Goal: Check status

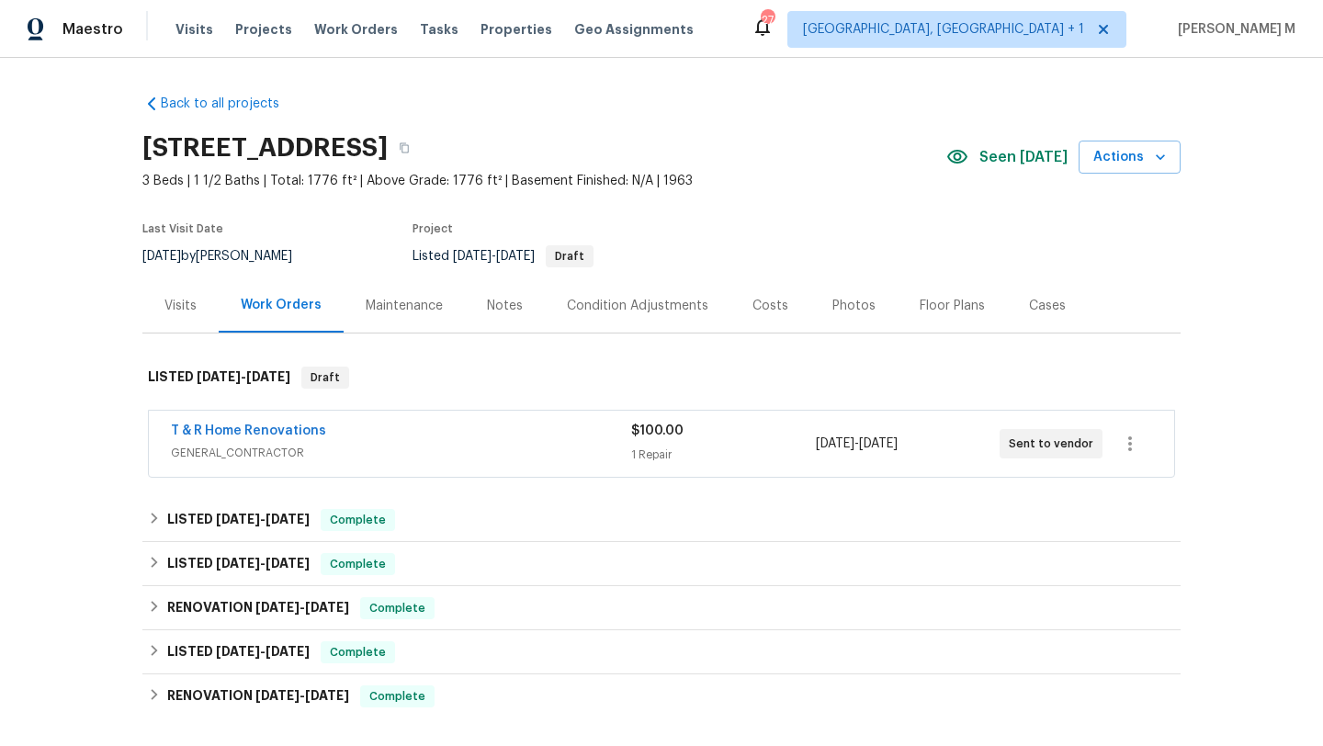
click at [187, 310] on div "Visits" at bounding box center [180, 306] width 32 height 18
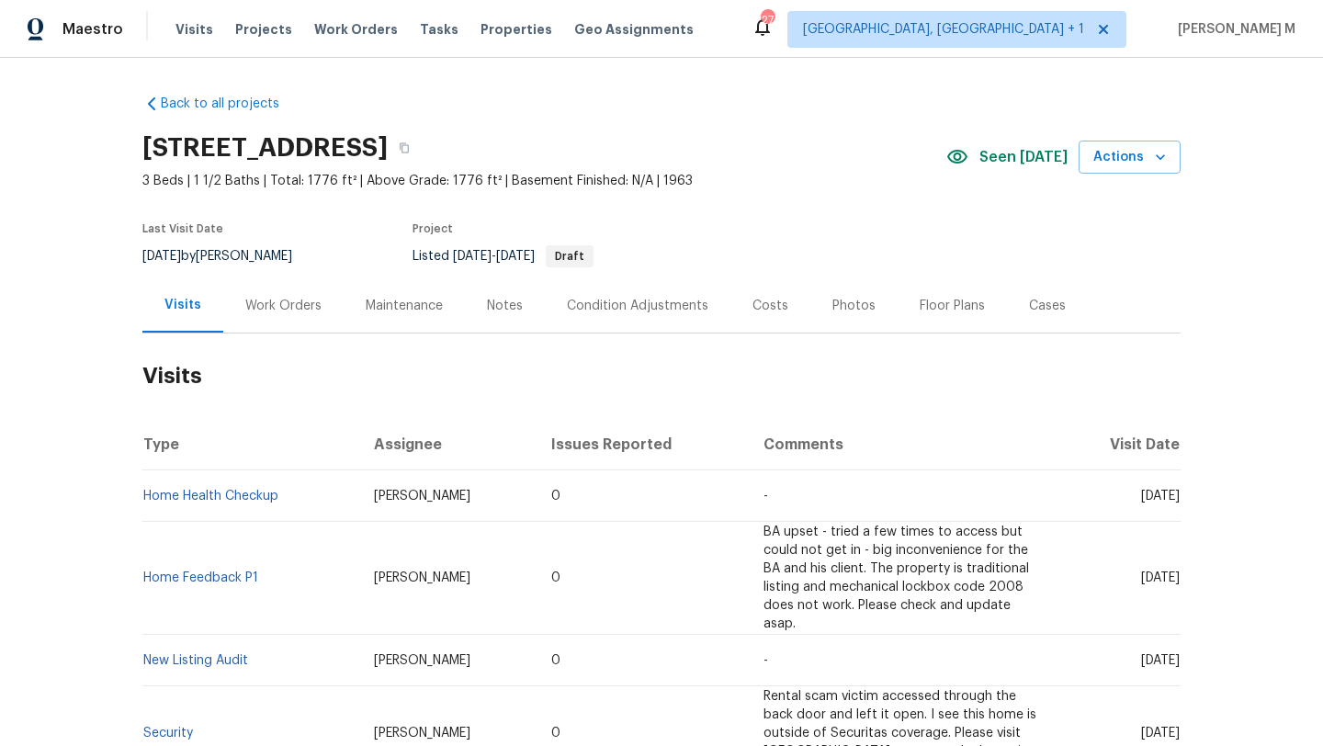
scroll to position [33, 0]
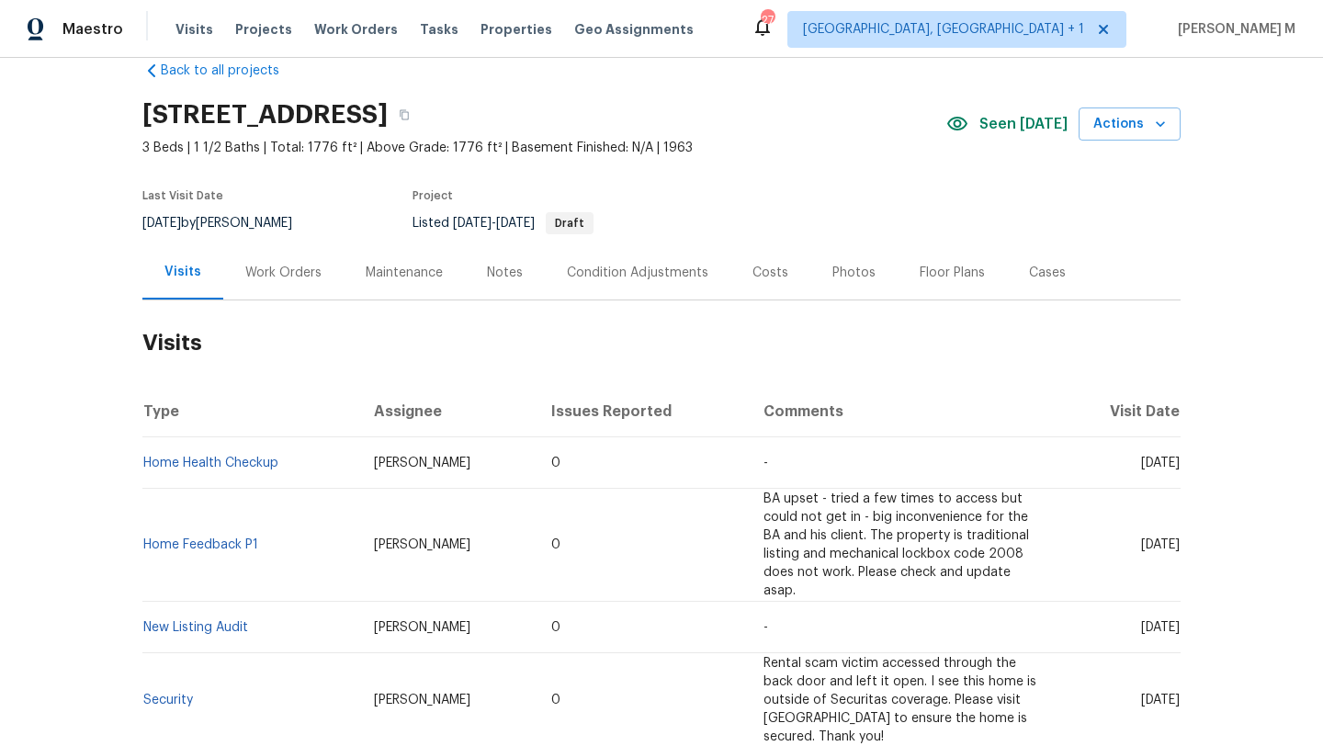
drag, startPoint x: 1094, startPoint y: 463, endPoint x: 1139, endPoint y: 464, distance: 45.0
click at [1141, 464] on span "[DATE]" at bounding box center [1160, 462] width 39 height 13
copy span "[DATE]"
click at [289, 282] on div "Work Orders" at bounding box center [283, 272] width 120 height 54
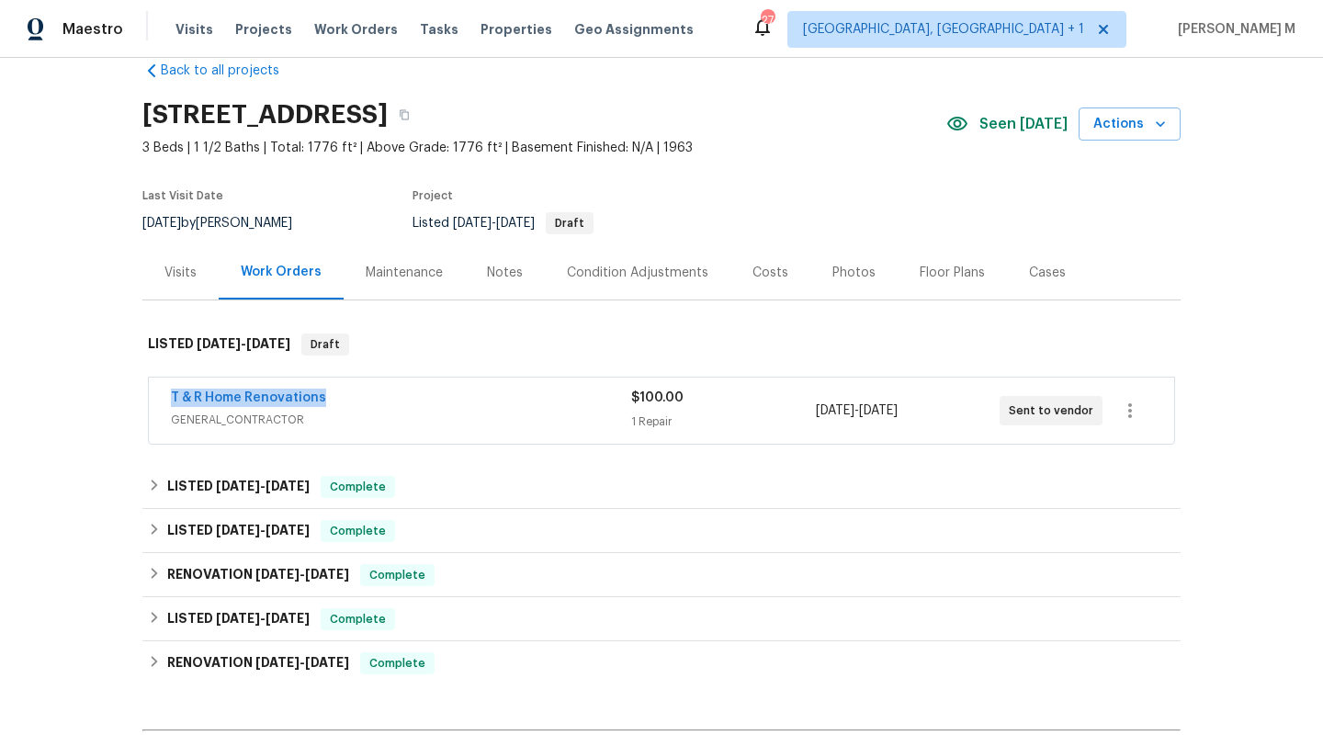
drag, startPoint x: 153, startPoint y: 399, endPoint x: 331, endPoint y: 399, distance: 177.3
click at [331, 399] on div "T & R Home Renovations GENERAL_CONTRACTOR $100.00 1 Repair 9/5/2025 - 9/8/2025 …" at bounding box center [661, 410] width 1025 height 66
copy link "T & R Home Renovations"
drag, startPoint x: 808, startPoint y: 411, endPoint x: 927, endPoint y: 411, distance: 118.5
click at [897, 411] on span "9/5/2025 - 9/8/2025" at bounding box center [857, 410] width 82 height 18
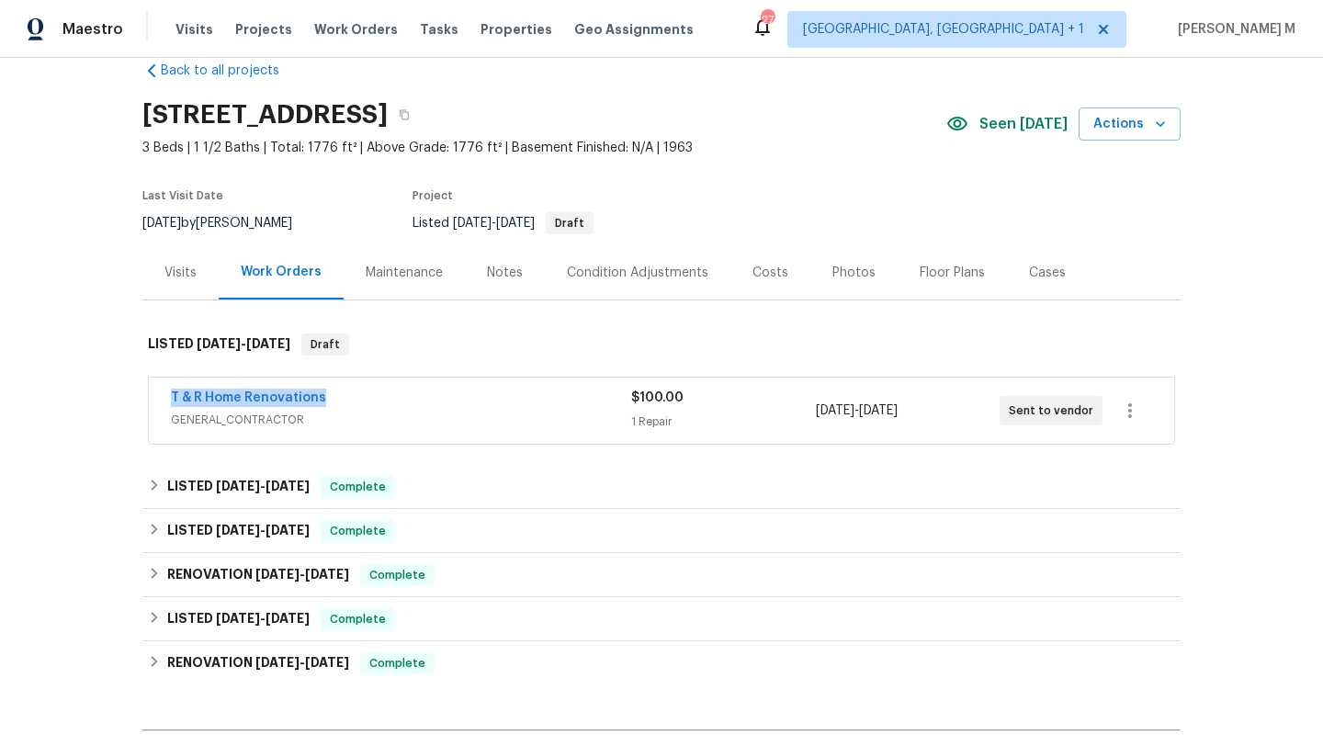
copy span "9/5/2025 - 9/8/2025"
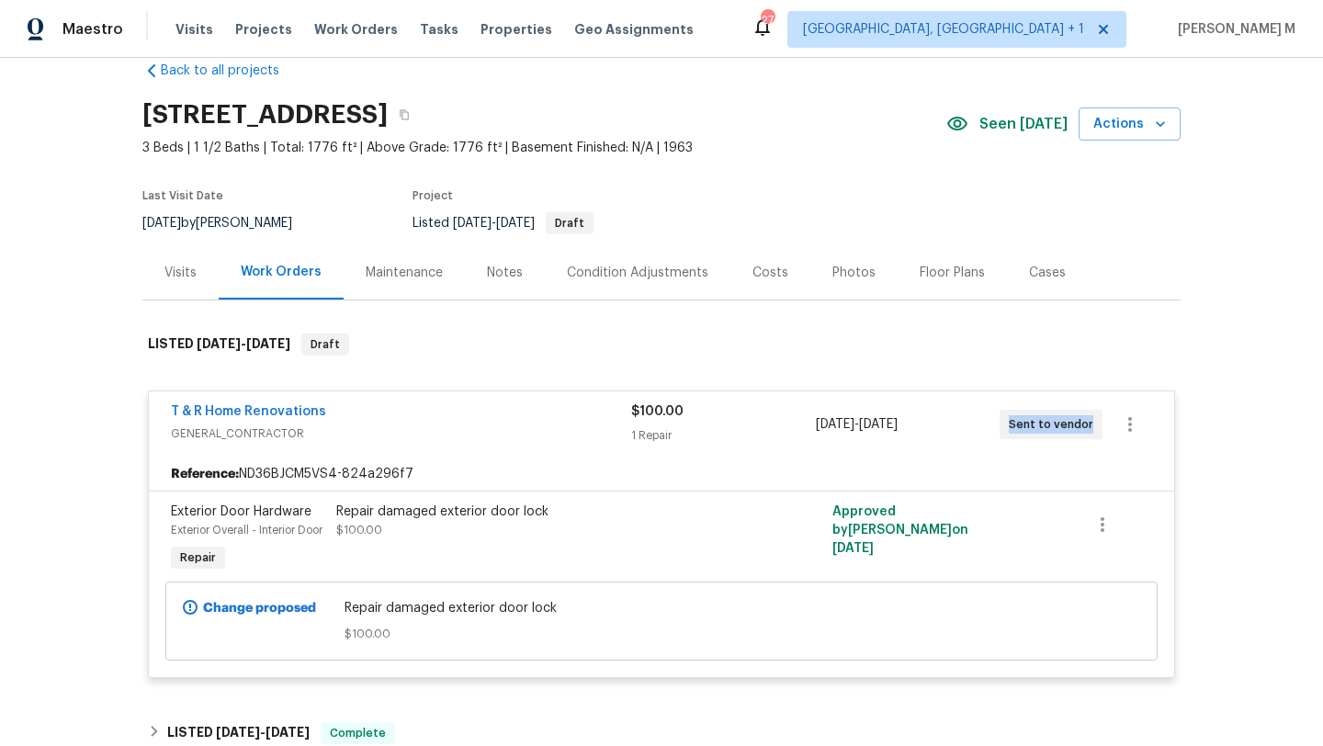
drag, startPoint x: 998, startPoint y: 427, endPoint x: 1083, endPoint y: 425, distance: 84.5
click at [1083, 425] on div "Sent to vendor" at bounding box center [1050, 424] width 103 height 29
copy span "Sent to vendor"
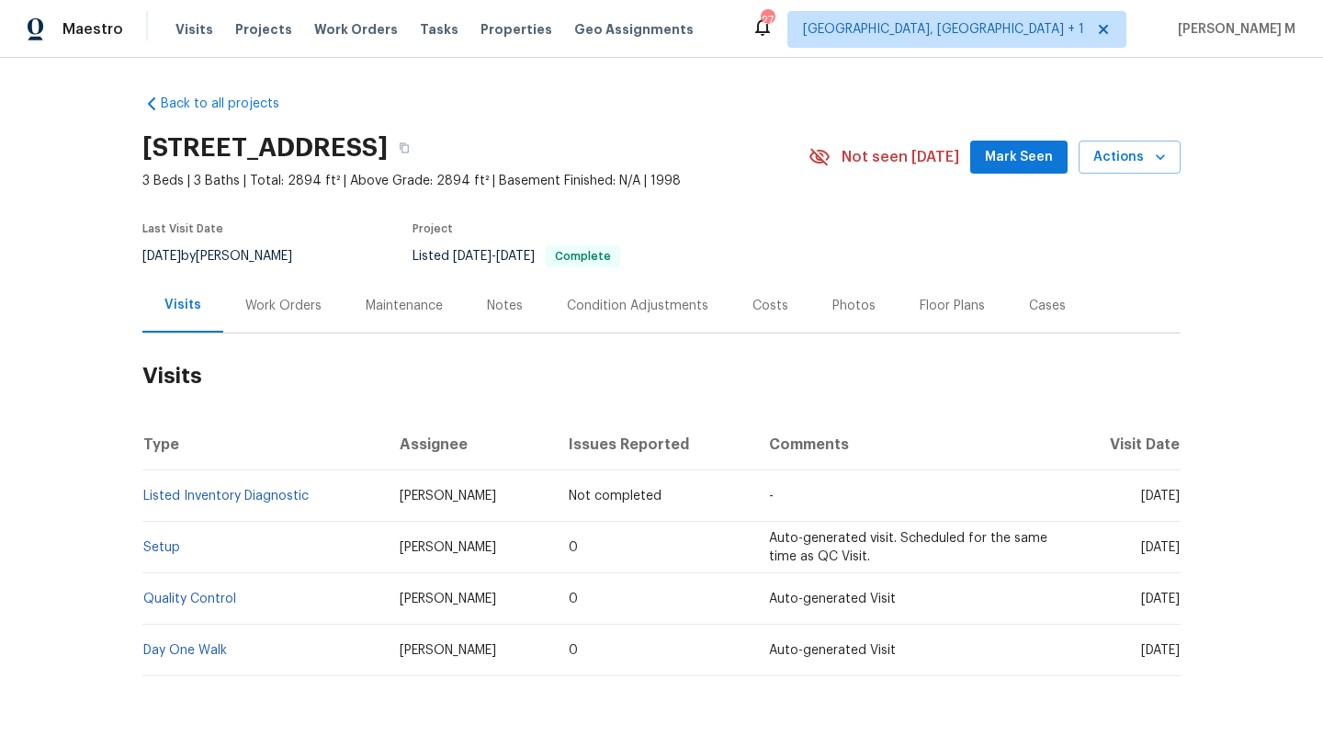
drag, startPoint x: 1096, startPoint y: 495, endPoint x: 1138, endPoint y: 496, distance: 42.3
click at [1141, 496] on span "Wed, May 07 2025" at bounding box center [1160, 496] width 39 height 13
copy span "May 07"
click at [307, 303] on div "Work Orders" at bounding box center [283, 306] width 76 height 18
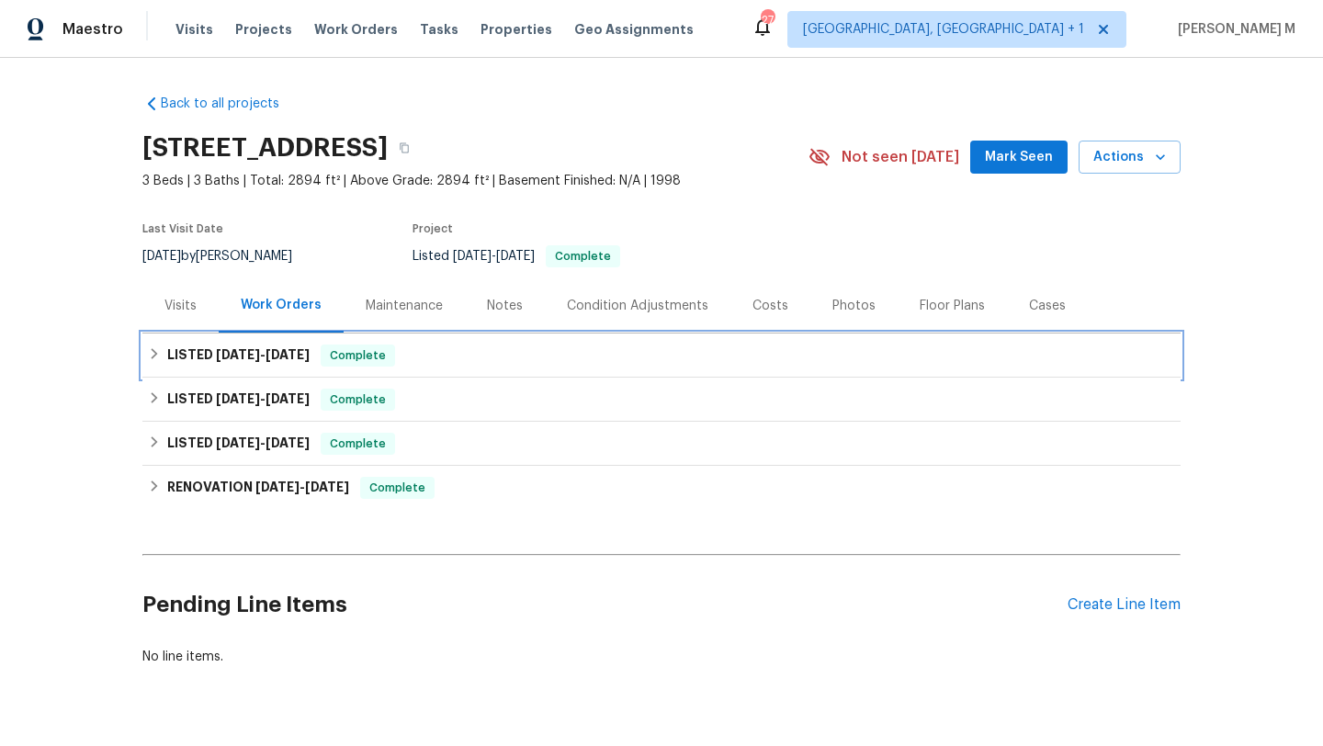
click at [300, 353] on div "LISTED 5/8/25 - 5/8/25 Complete" at bounding box center [661, 355] width 1027 height 22
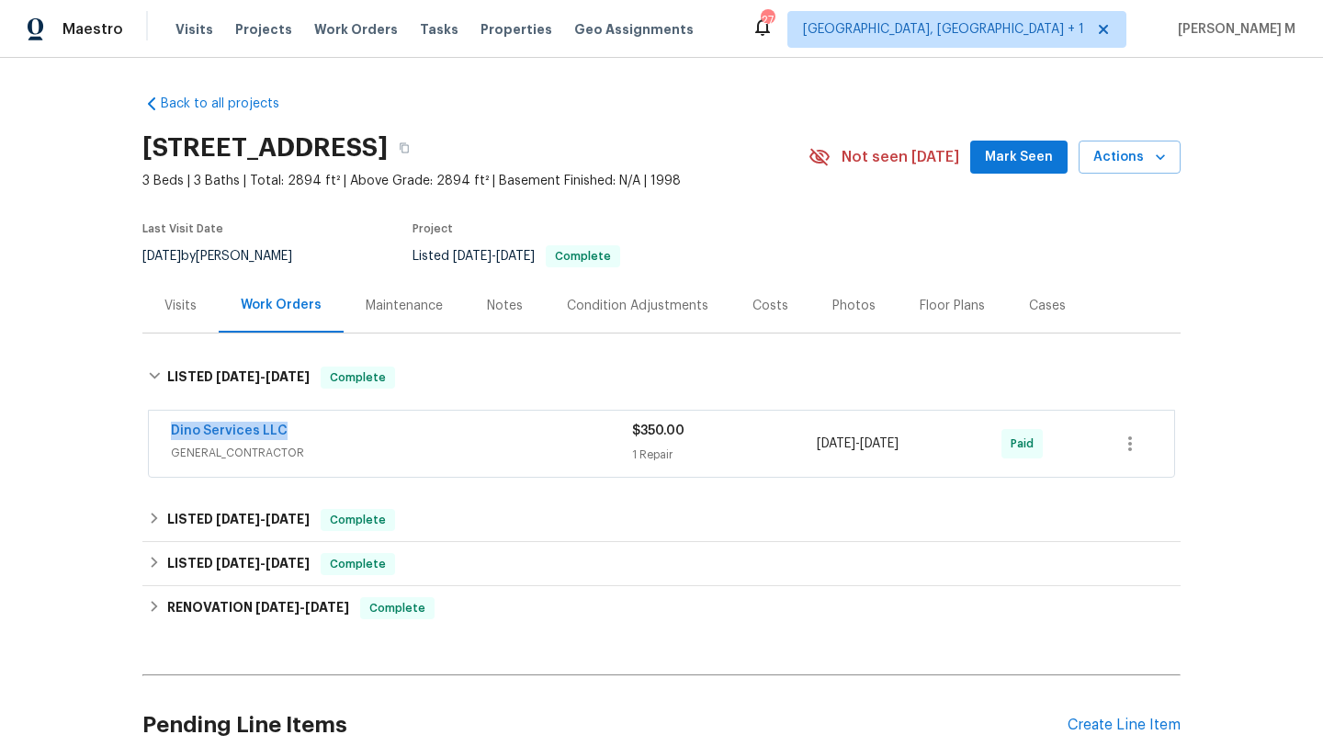
copy link "Dino Services LLC"
drag, startPoint x: 247, startPoint y: 432, endPoint x: 298, endPoint y: 432, distance: 51.4
click at [298, 432] on div "Dino Services LLC GENERAL_CONTRACTOR $350.00 1 Repair 5/8/2025 - 5/8/2025 Paid" at bounding box center [661, 444] width 1025 height 66
click at [347, 434] on div "Dino Services LLC" at bounding box center [401, 433] width 461 height 22
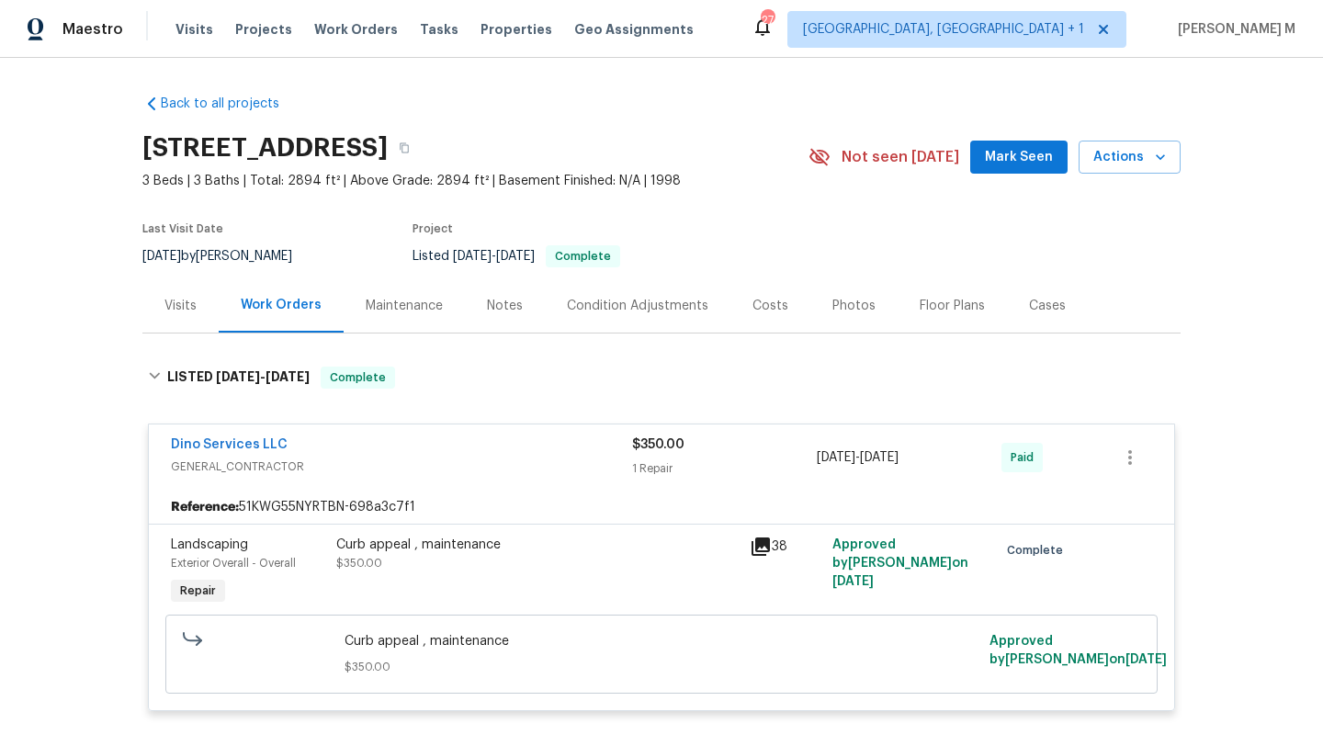
drag, startPoint x: 808, startPoint y: 456, endPoint x: 918, endPoint y: 457, distance: 110.2
click at [898, 457] on span "5/8/2025 - 5/8/2025" at bounding box center [857, 457] width 82 height 18
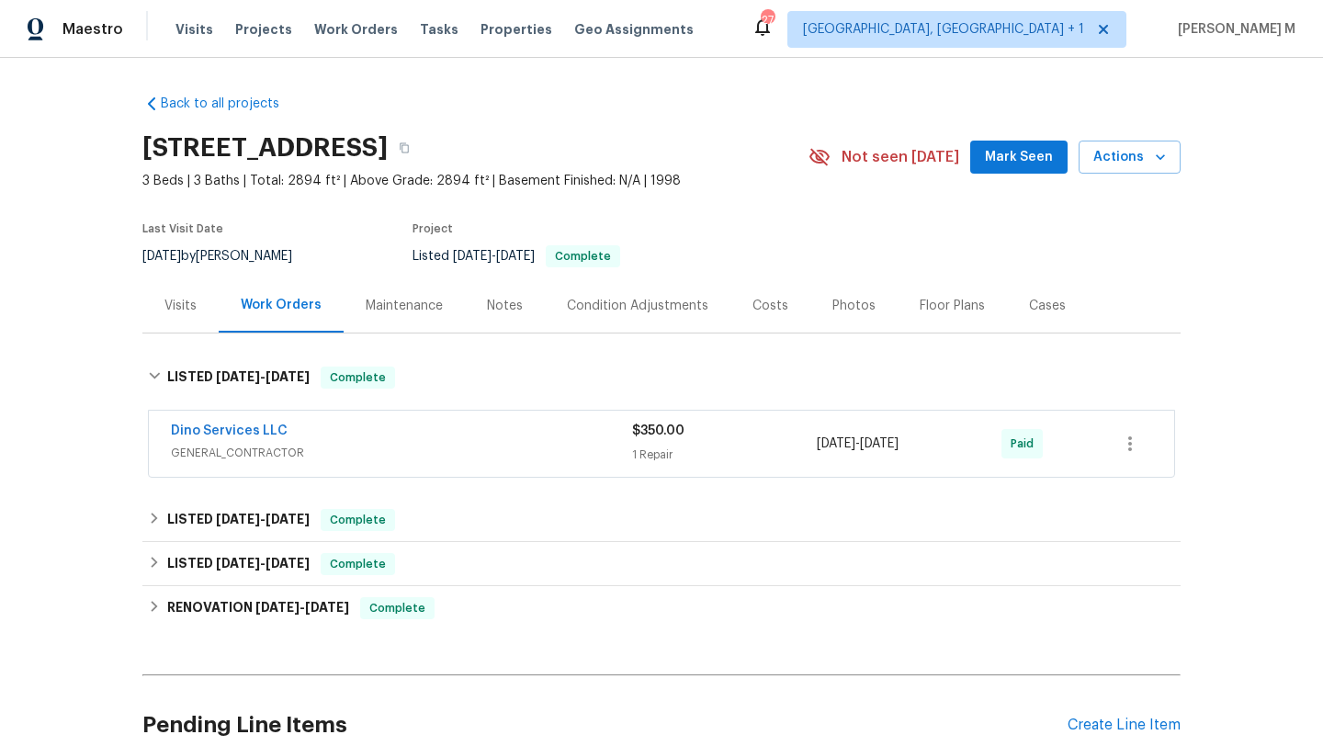
drag, startPoint x: 809, startPoint y: 444, endPoint x: 936, endPoint y: 444, distance: 126.7
click at [936, 444] on div "5/8/2025 - 5/8/2025" at bounding box center [908, 444] width 185 height 44
copy span "5/8/2025 - 5/8/2025"
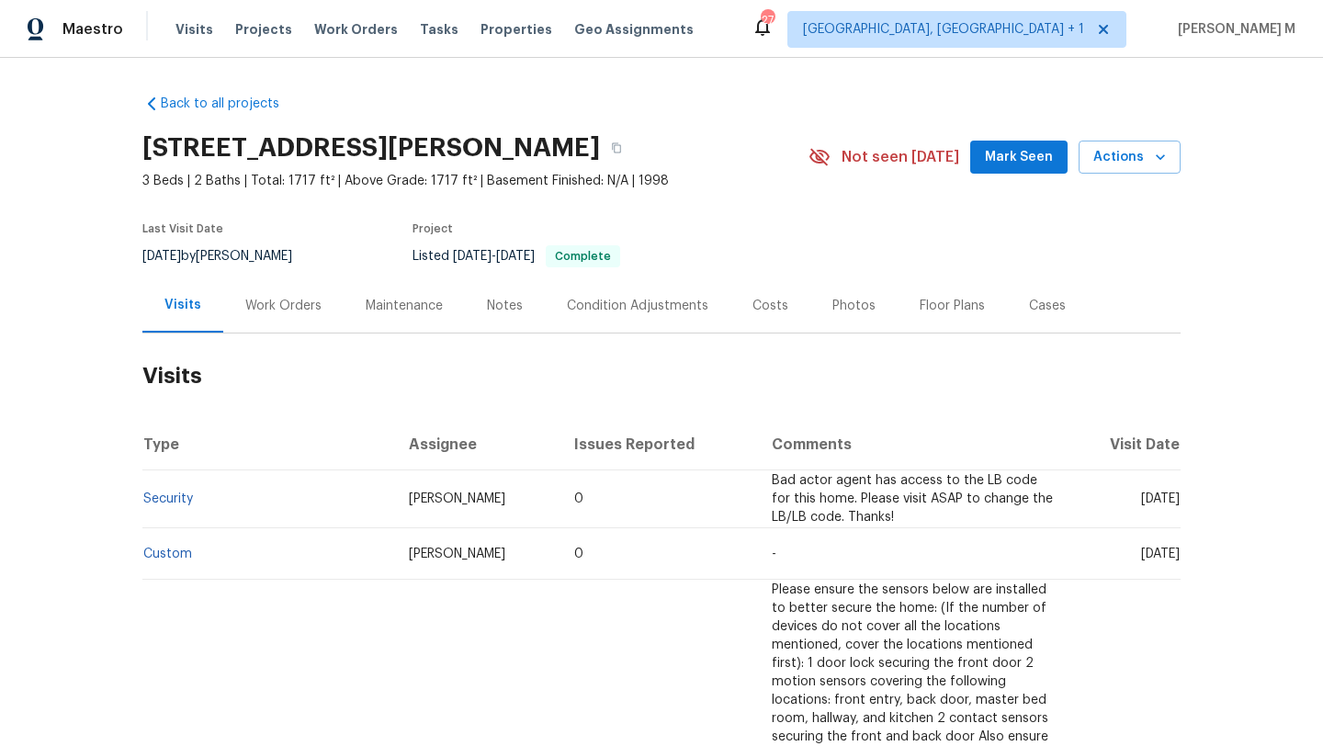
drag, startPoint x: 1098, startPoint y: 502, endPoint x: 1136, endPoint y: 502, distance: 37.7
click at [1141, 502] on span "[DATE]" at bounding box center [1160, 498] width 39 height 13
copy span "[DATE]"
click at [293, 309] on div "Work Orders" at bounding box center [283, 306] width 76 height 18
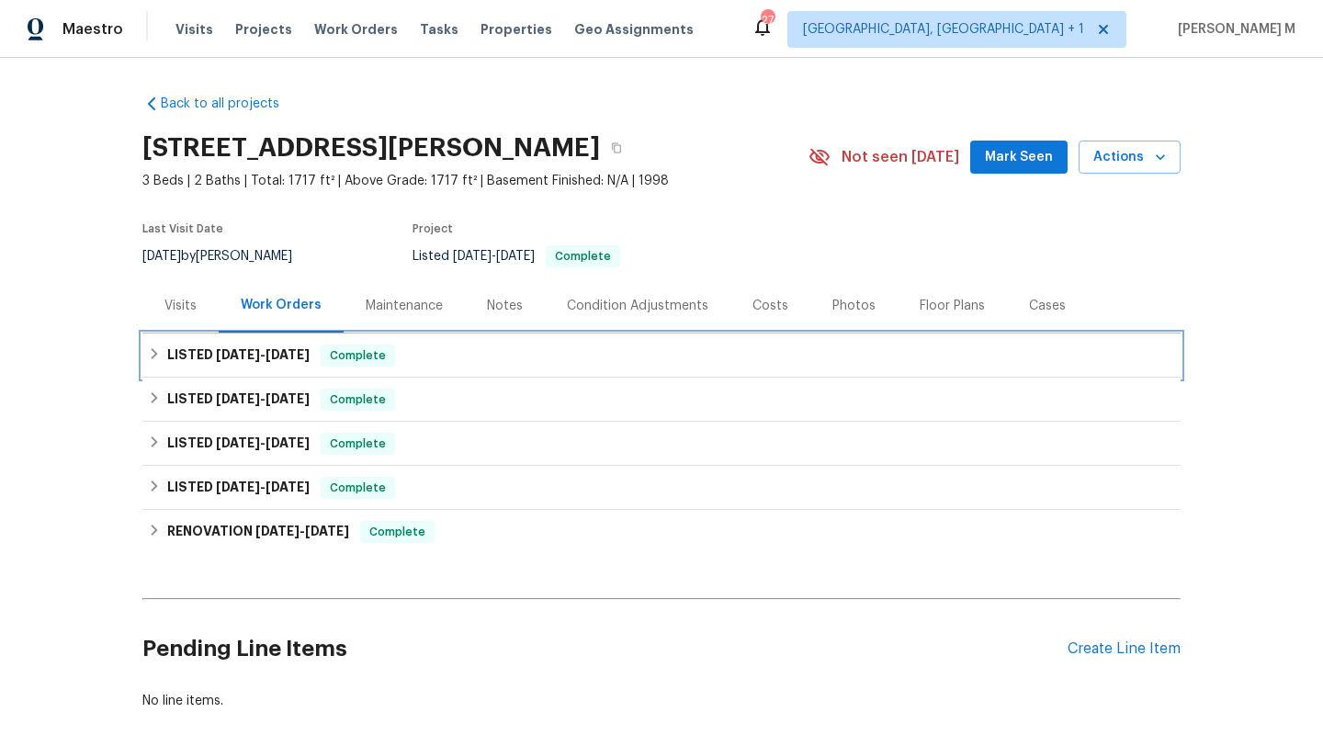
click at [282, 357] on span "[DATE]" at bounding box center [287, 354] width 44 height 13
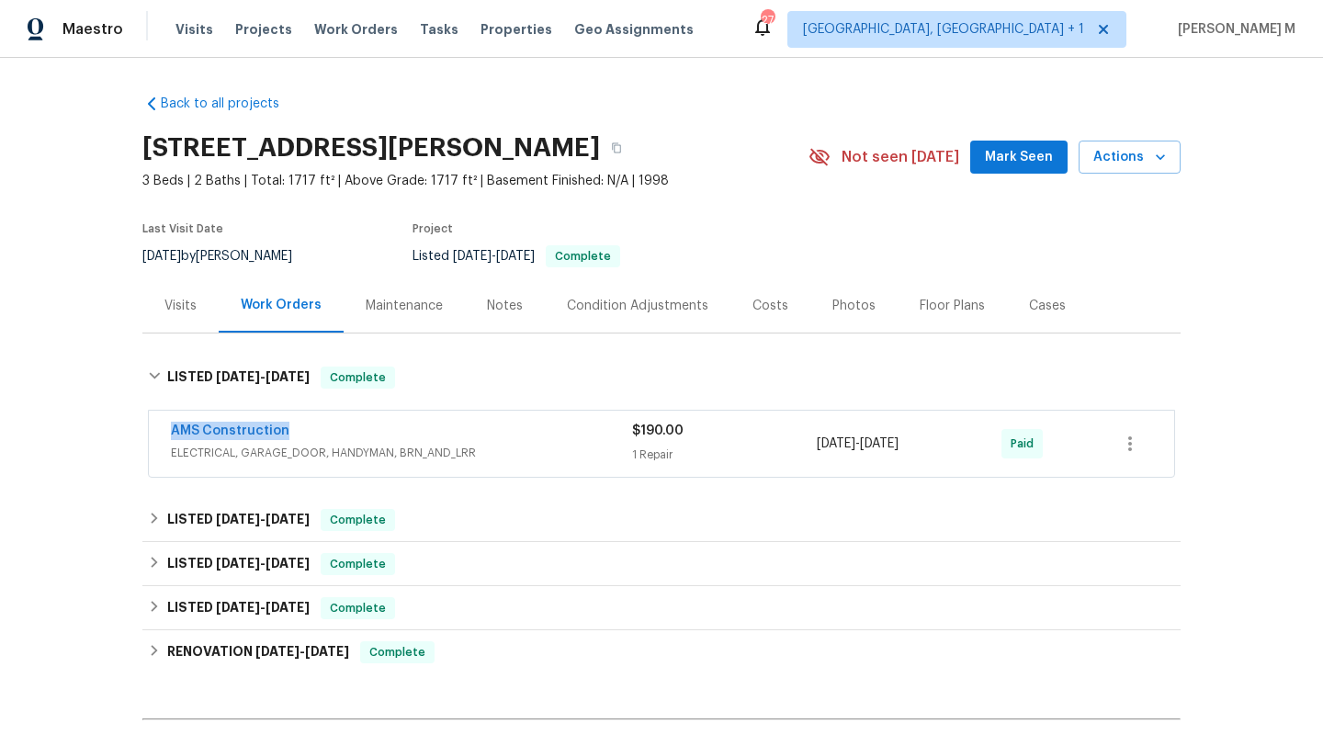
drag, startPoint x: 155, startPoint y: 432, endPoint x: 366, endPoint y: 432, distance: 210.3
click at [366, 432] on div "AMS Construction ELECTRICAL, GARAGE_DOOR, HANDYMAN, BRN_AND_LRR $190.00 1 Repai…" at bounding box center [661, 444] width 1025 height 66
copy link "AMS Construction"
copy span "[DATE] - [DATE]"
drag, startPoint x: 809, startPoint y: 445, endPoint x: 940, endPoint y: 446, distance: 130.4
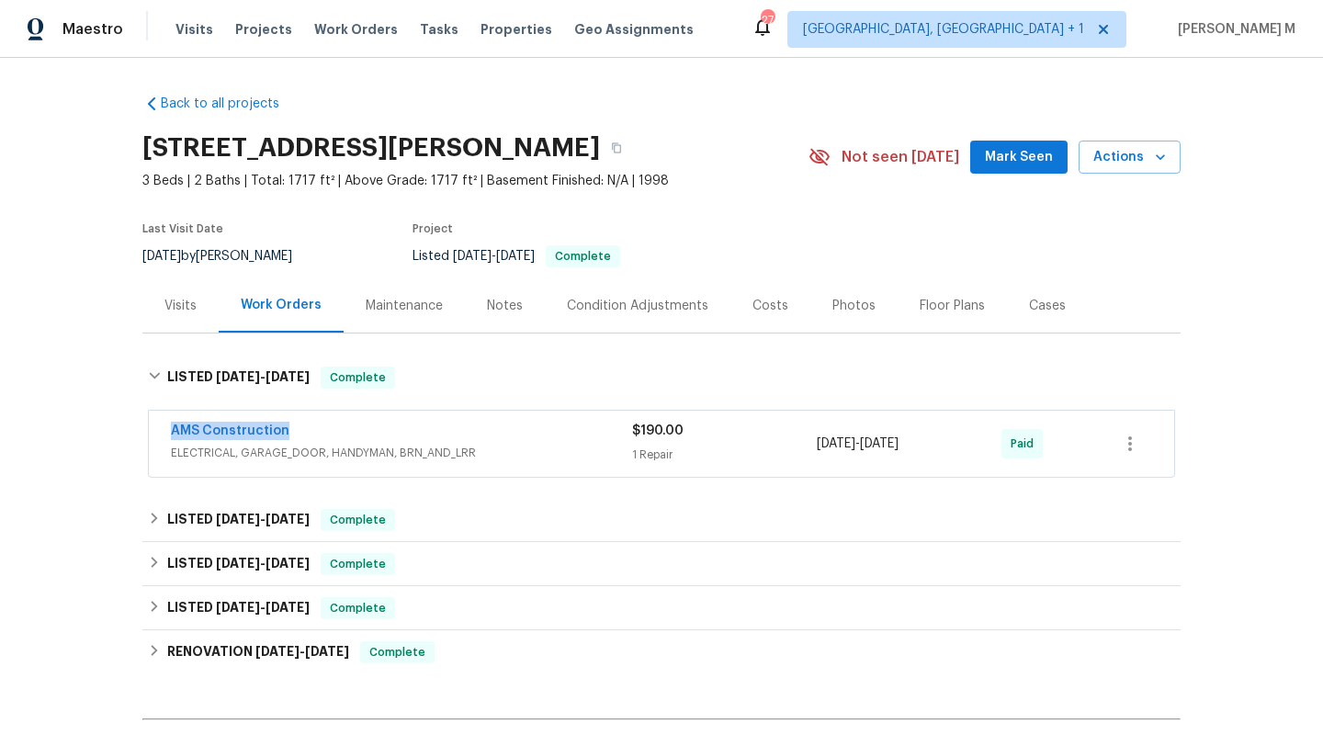
click at [898, 446] on span "[DATE] - [DATE]" at bounding box center [857, 443] width 82 height 18
